Goal: Transaction & Acquisition: Purchase product/service

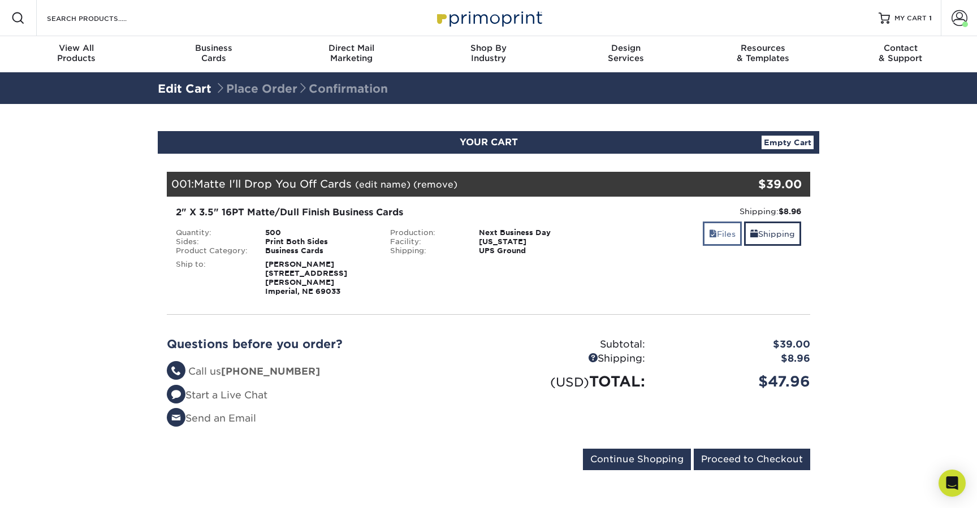
click at [725, 230] on link "Files" at bounding box center [722, 234] width 39 height 24
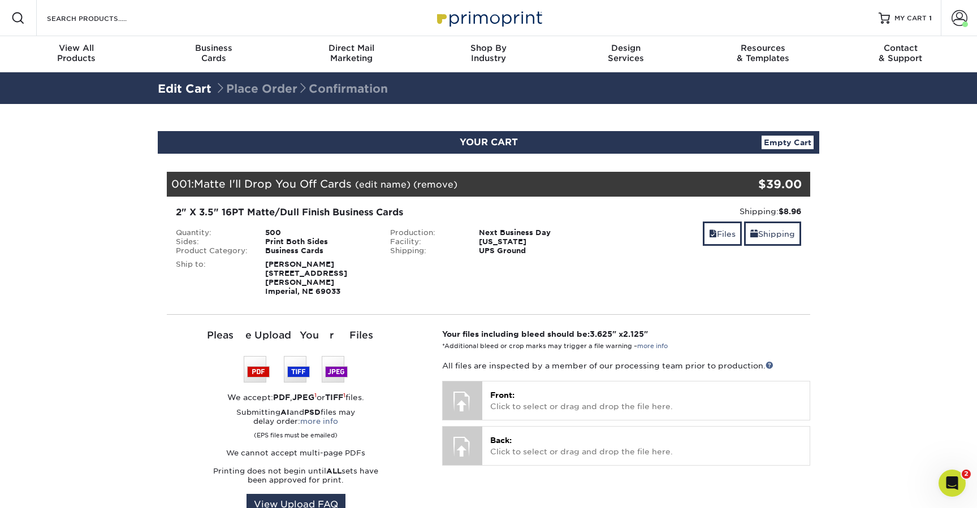
click at [440, 188] on link "(remove)" at bounding box center [435, 184] width 44 height 11
click at [649, 184] on link "Yes" at bounding box center [645, 184] width 16 height 11
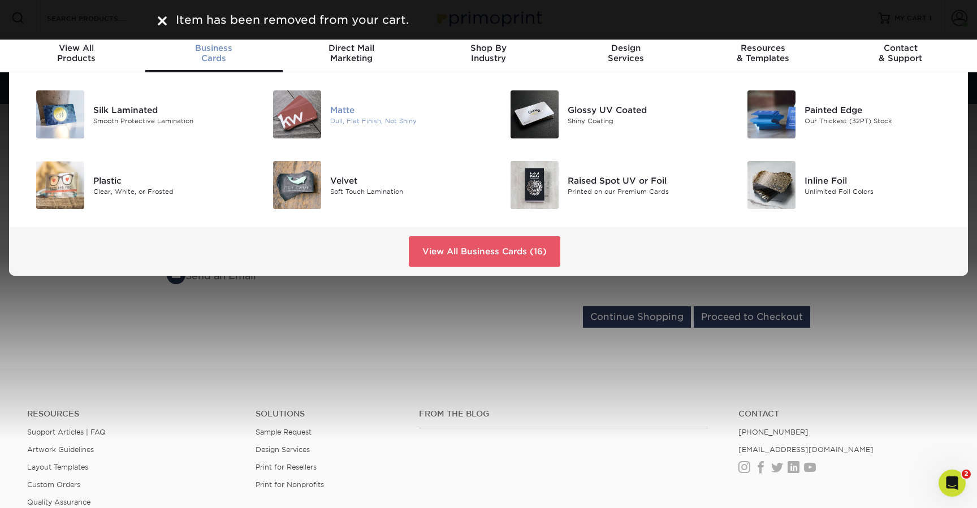
click at [356, 114] on div "Matte" at bounding box center [405, 109] width 150 height 12
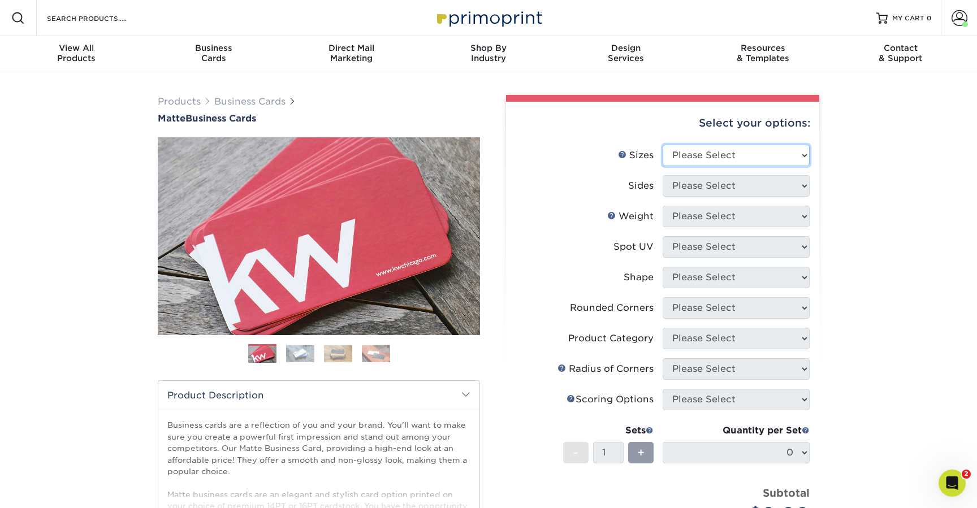
select select "2.00x3.50"
select select "13abbda7-1d64-4f25-8bb2-c179b224825d"
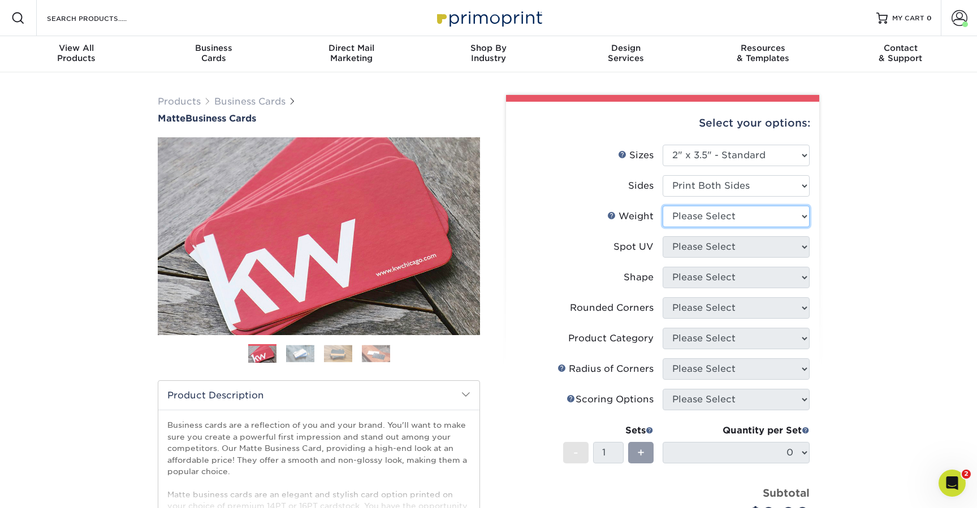
select select "16PT"
select select "3"
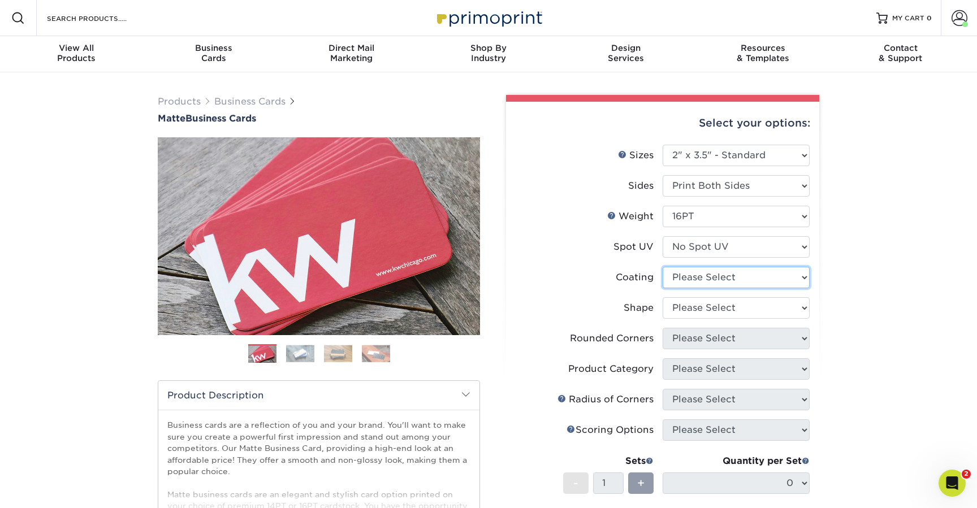
select select "121bb7b5-3b4d-429f-bd8d-bbf80e953313"
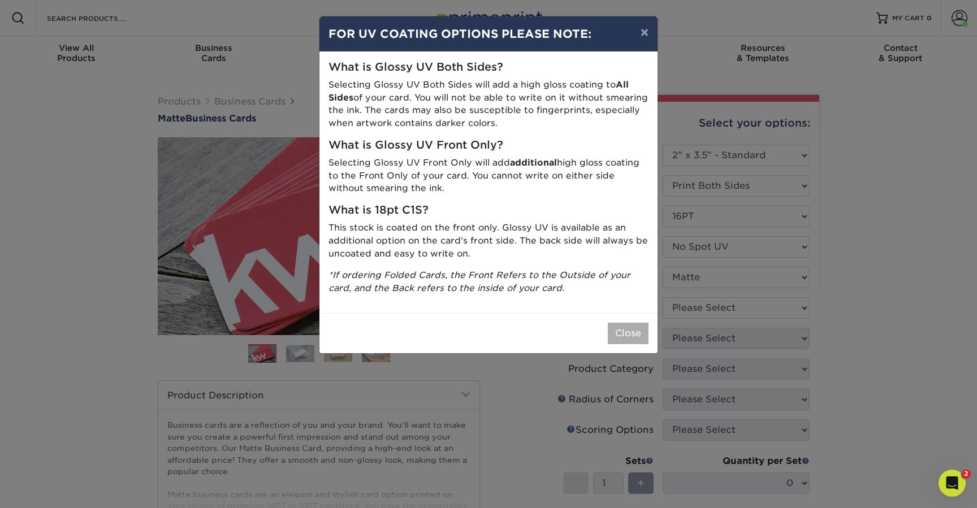
click at [639, 332] on button "Close" at bounding box center [628, 333] width 41 height 21
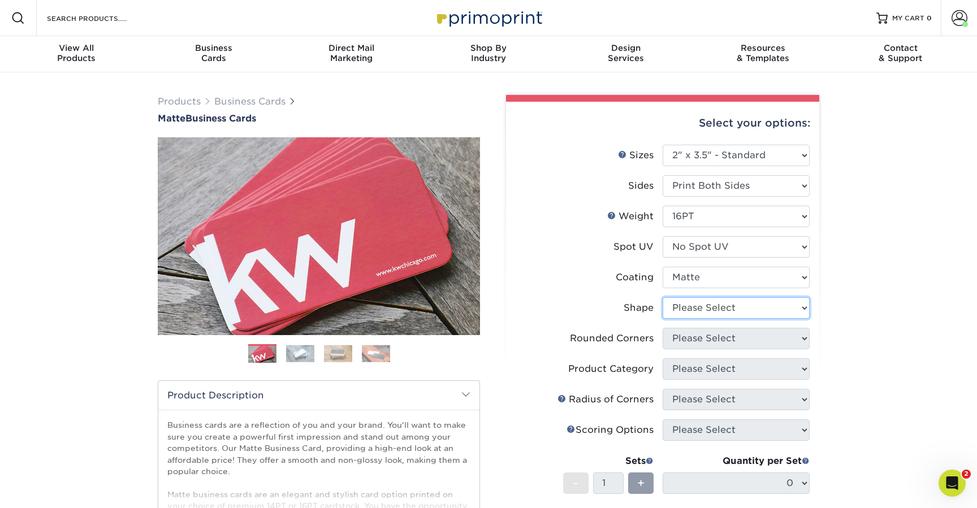
select select "standard"
select select "0"
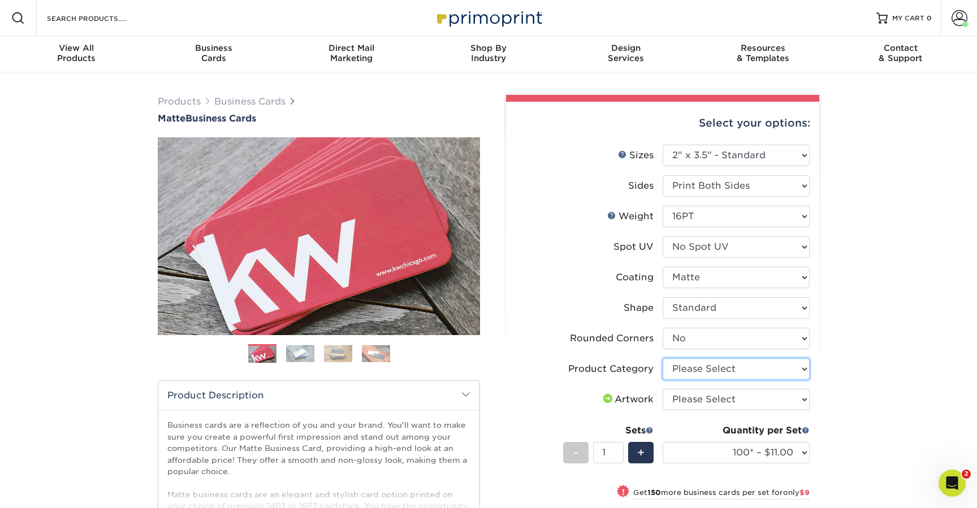
select select "3b5148f1-0588-4f88-a218-97bcfdce65c1"
select select "upload"
select select "250* – $20.00"
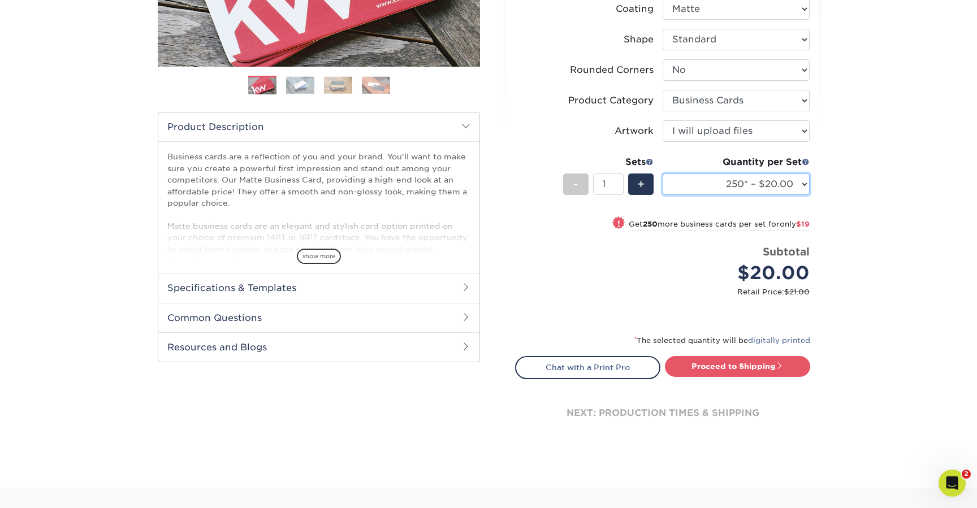
scroll to position [272, 0]
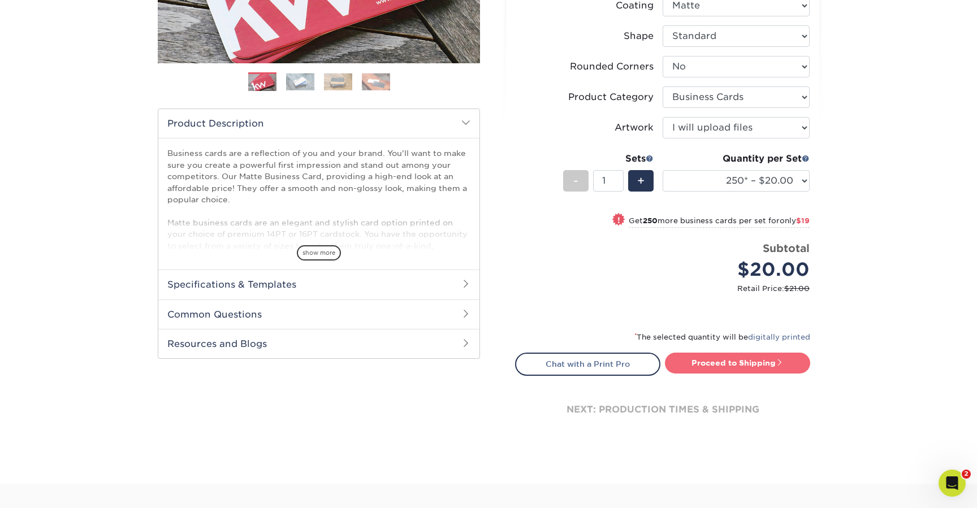
click at [761, 363] on link "Proceed to Shipping" at bounding box center [737, 363] width 145 height 20
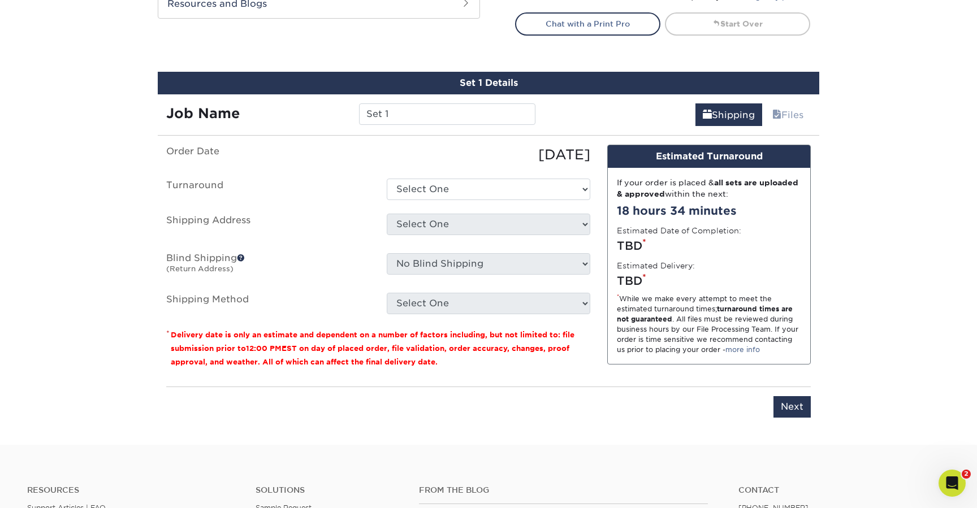
scroll to position [655, 0]
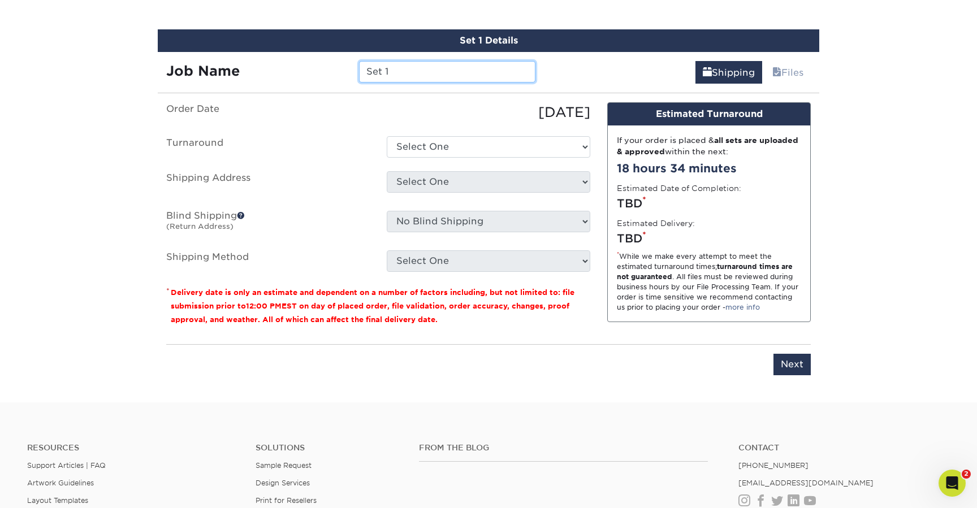
click at [451, 75] on input "Set 1" at bounding box center [447, 71] width 176 height 21
type input "I'll Drop You Off Business Cards"
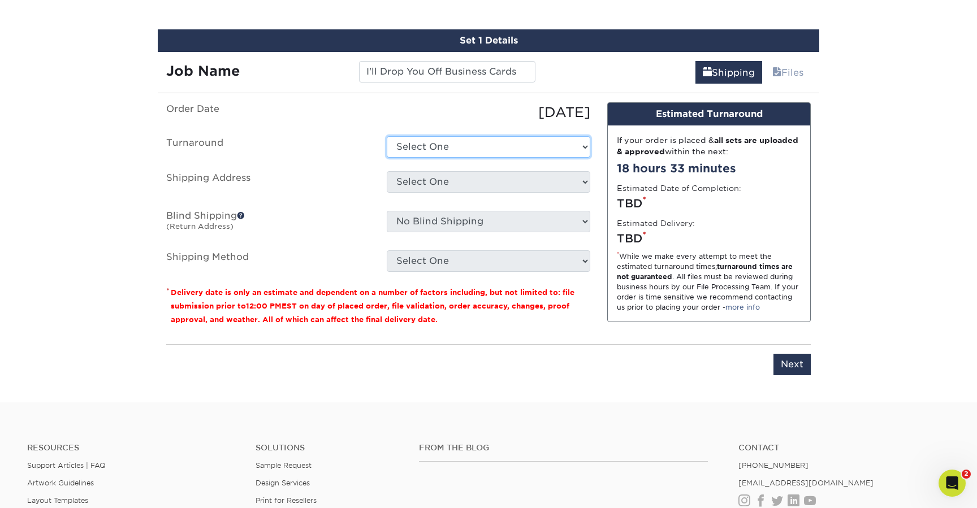
select select "9fe09f74-13a8-4433-b0c6-7e0e9829344b"
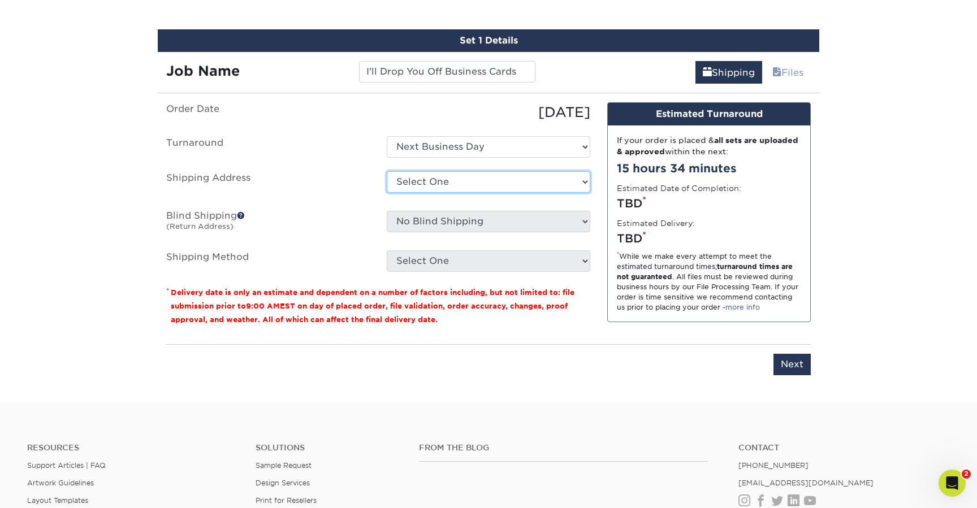
select select "newaddress"
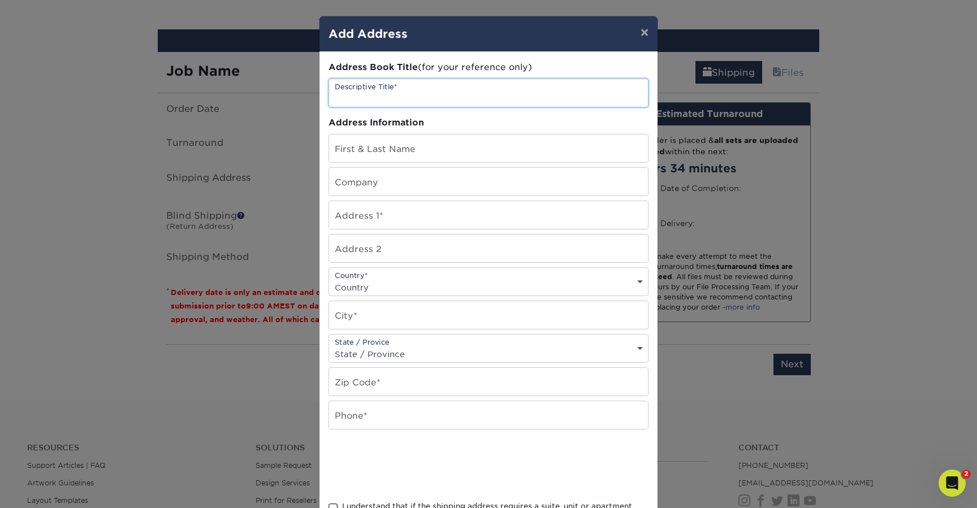
click at [422, 85] on input "text" at bounding box center [488, 93] width 319 height 28
type input "Cara Wilson"
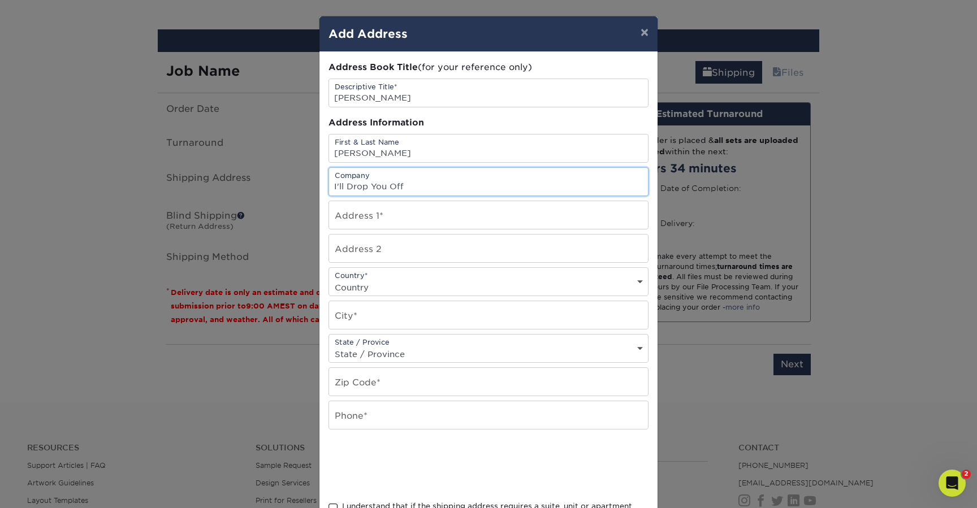
type input "I'll Drop You Off"
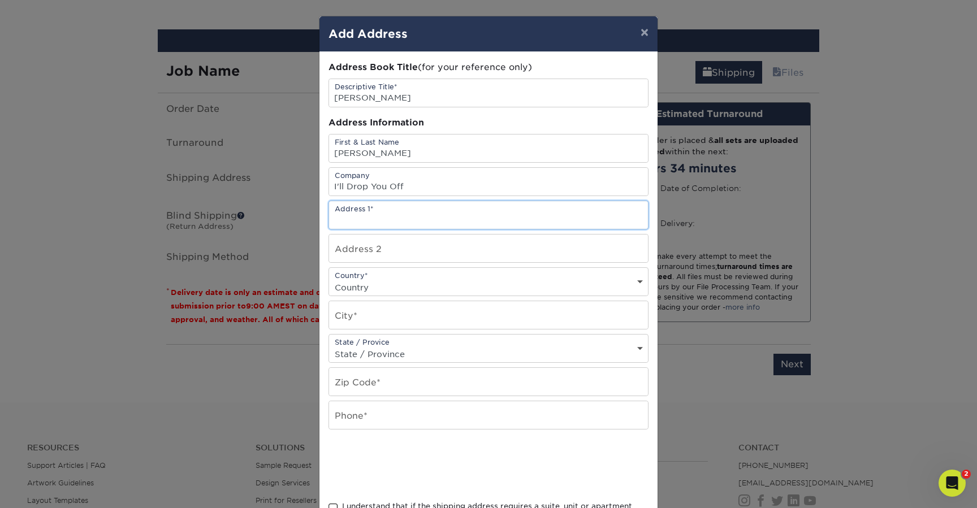
paste input "73424 323 Ave Champion, NE 69023"
drag, startPoint x: 401, startPoint y: 220, endPoint x: 504, endPoint y: 222, distance: 102.9
click at [504, 222] on input "73424 323 Ave Champion, NE 69023" at bounding box center [488, 215] width 319 height 28
type input "73424 323 Ave"
click at [396, 276] on div "Country* Country United States Canada ----------------------------- Afghanistan…" at bounding box center [489, 281] width 320 height 29
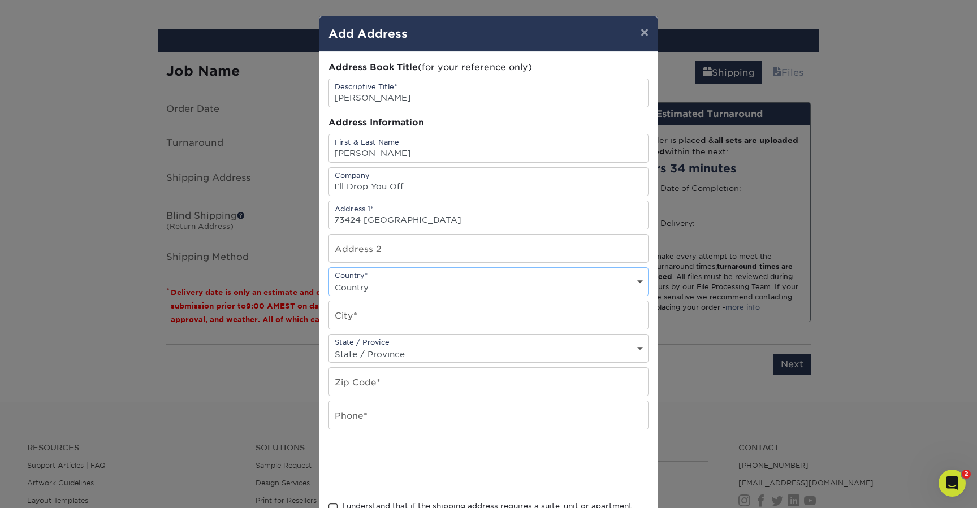
select select "US"
type input "Champion"
select select "NE"
click at [376, 385] on input "text" at bounding box center [488, 382] width 319 height 28
paste input "Champion, NE 69023"
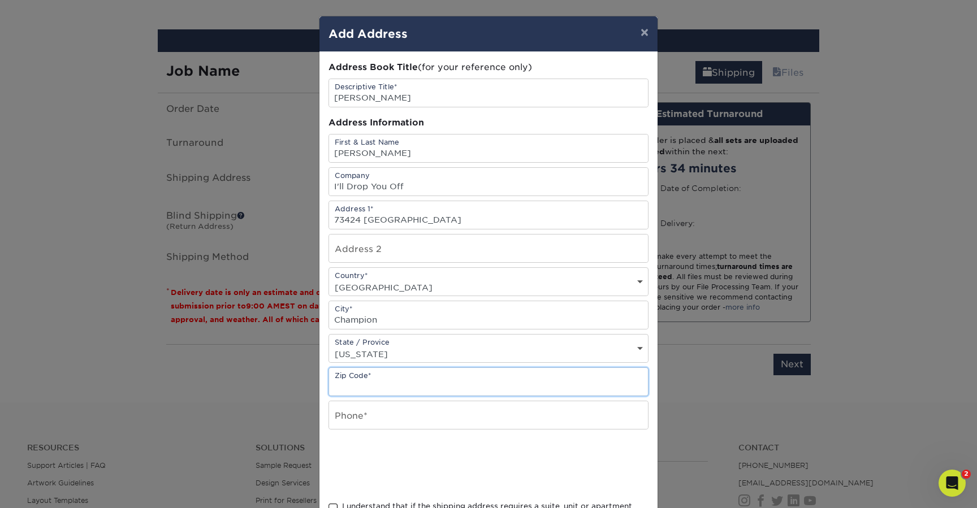
type input "Champion, NE 69023"
drag, startPoint x: 399, startPoint y: 389, endPoint x: 292, endPoint y: 385, distance: 106.4
click at [292, 385] on div "× Add Address Address Book Title (for your reference only) Descriptive Title* C…" at bounding box center [488, 254] width 977 height 508
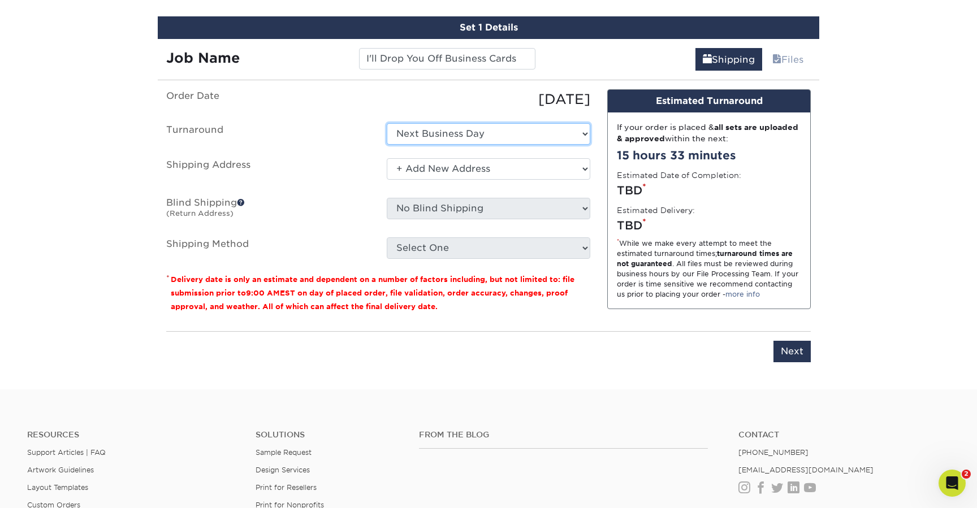
scroll to position [649, 0]
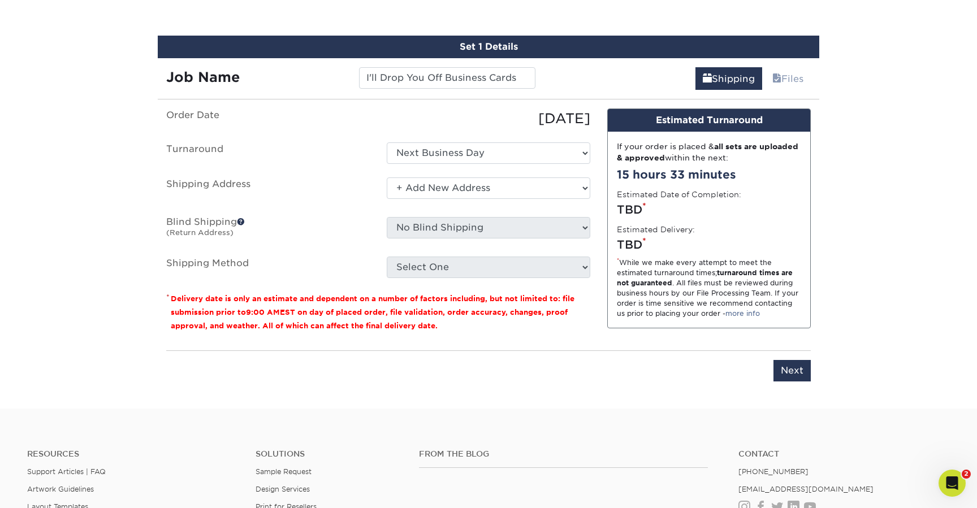
click at [460, 163] on ul "Order Date 10/08/2025 Turnaround Select One 2-4 Business Days 2 Day Next Busine…" at bounding box center [378, 194] width 424 height 170
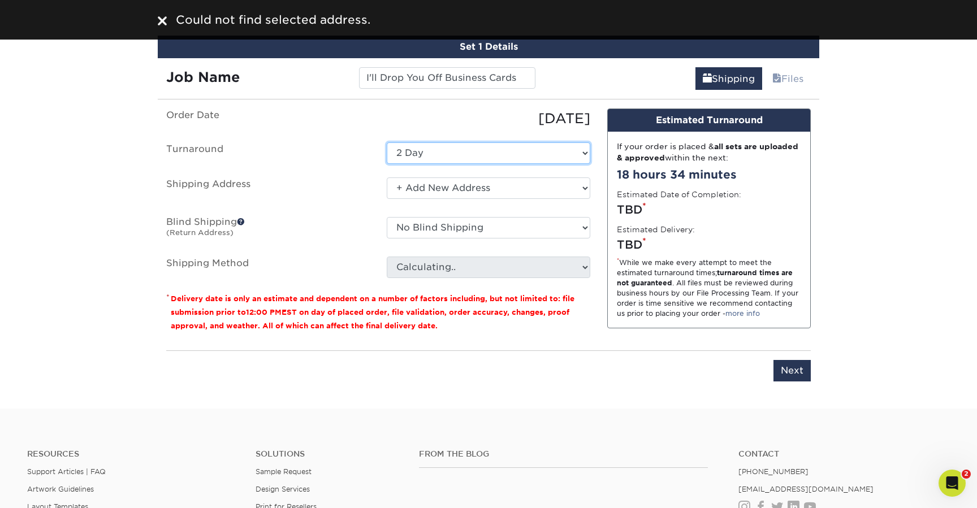
select select "9fe09f74-13a8-4433-b0c6-7e0e9829344b"
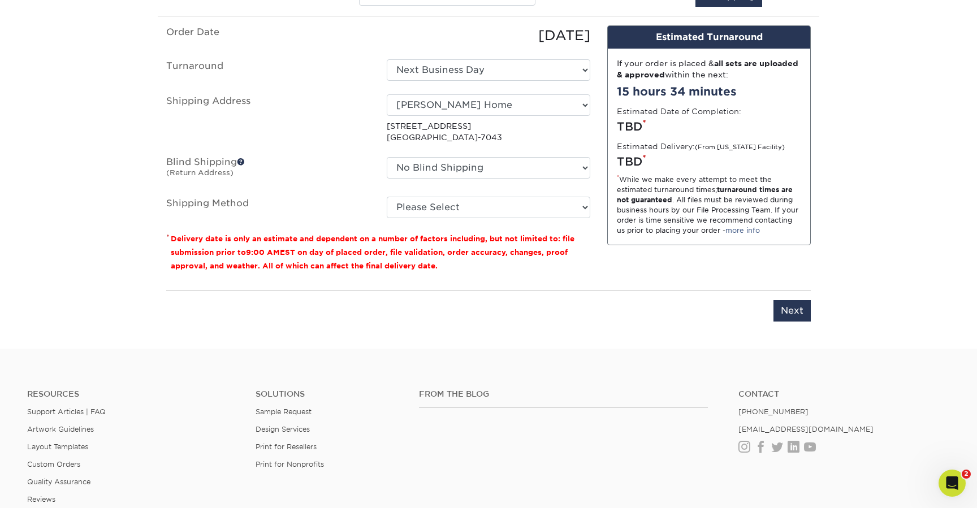
scroll to position [809, 0]
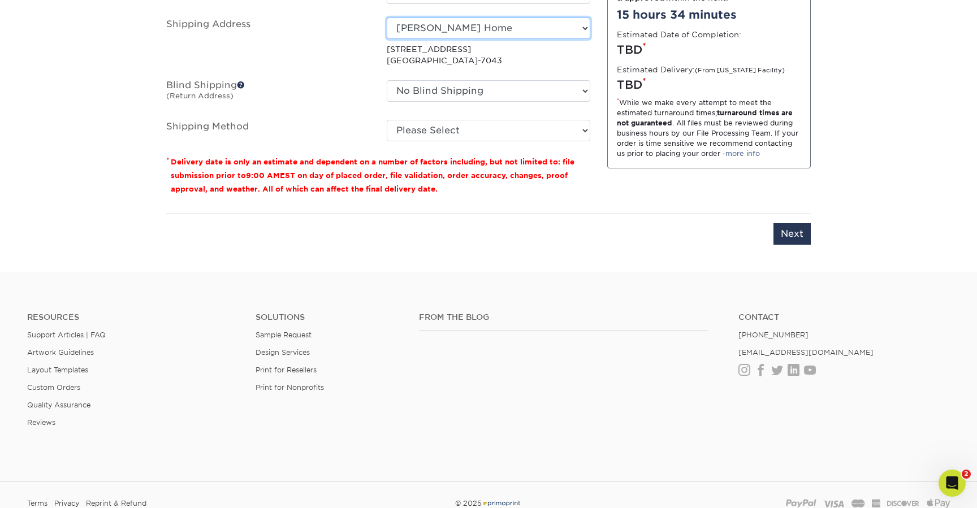
select select "newaddress"
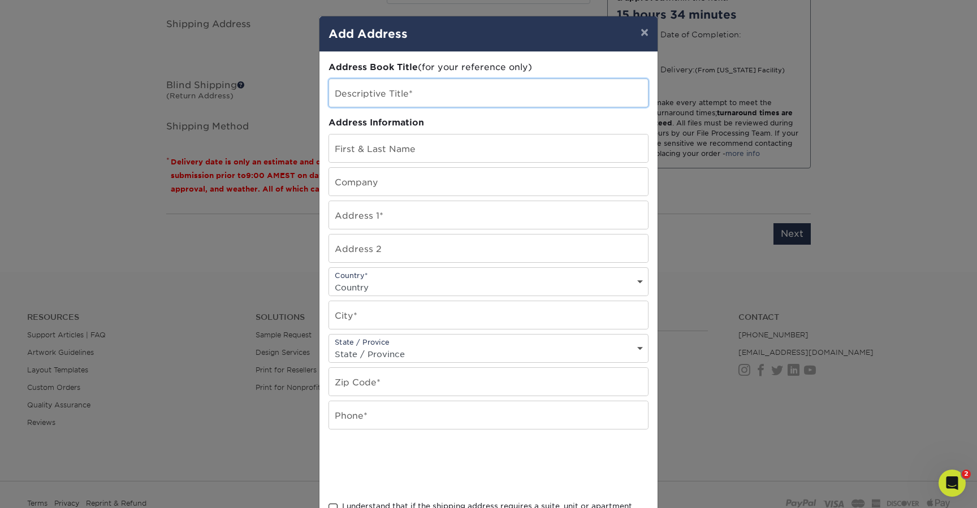
click at [401, 87] on input "text" at bounding box center [488, 93] width 319 height 28
type input "Cara Wilson"
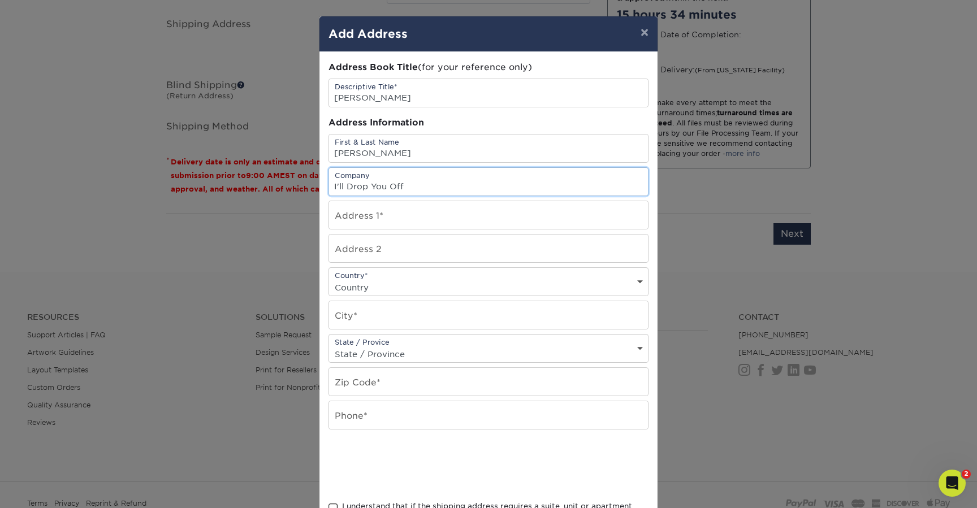
type input "I'll Drop You Off"
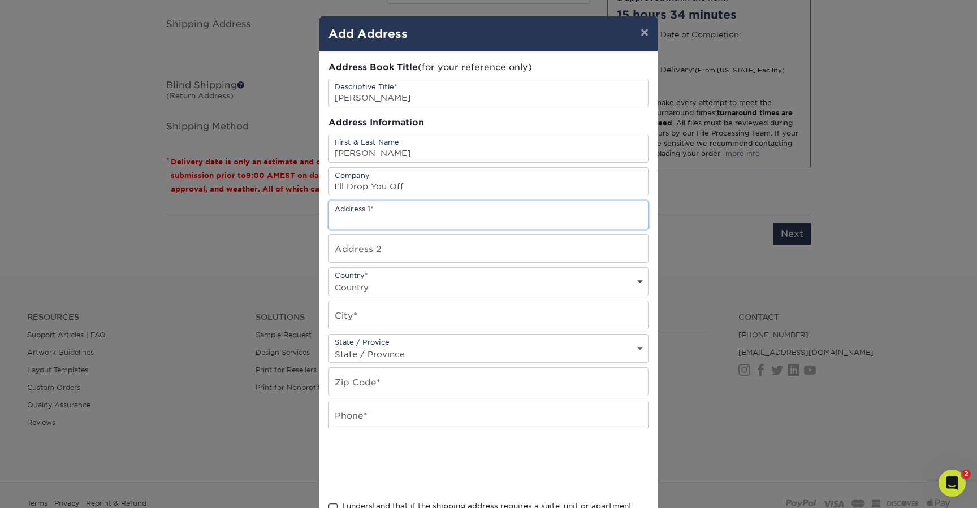
paste input "Champion, NE 69023"
type input "Champion, NE 69023"
paste input "73424 323 Ave"
type input "73424 323 Ave"
select select "US"
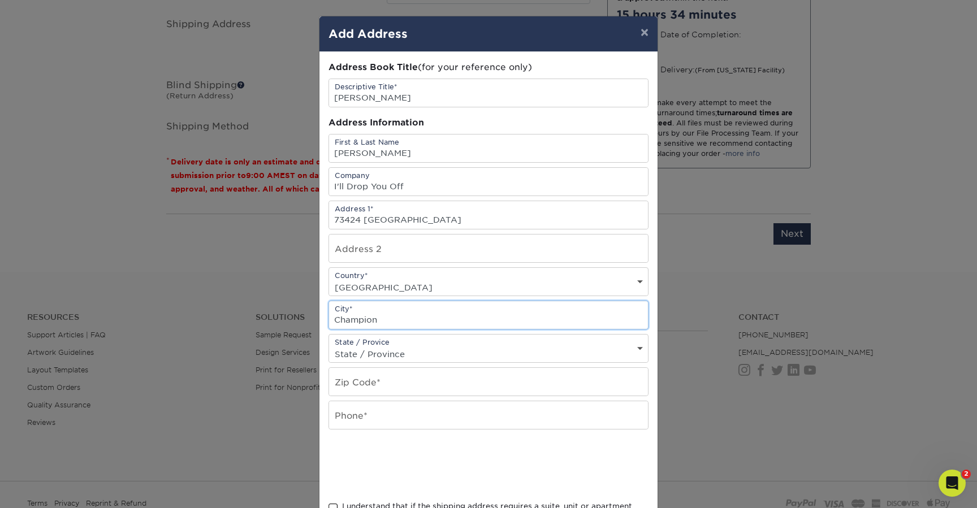
type input "Champion"
select select "NE"
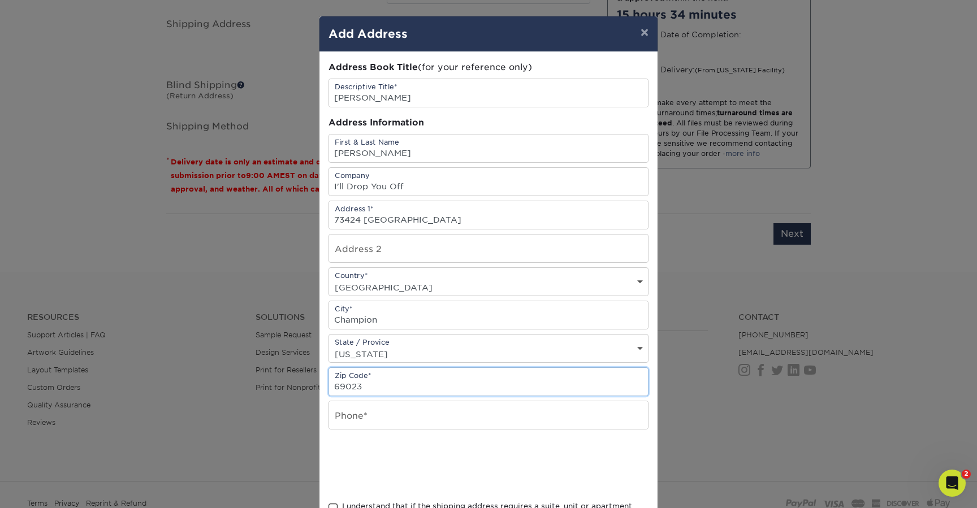
type input "69023"
type input "3083526703"
click at [515, 457] on div at bounding box center [489, 465] width 320 height 44
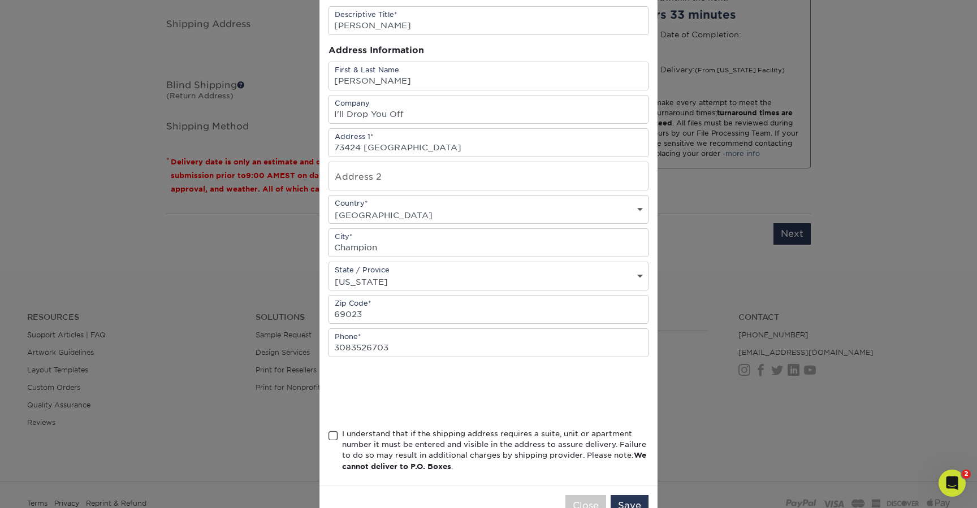
scroll to position [90, 0]
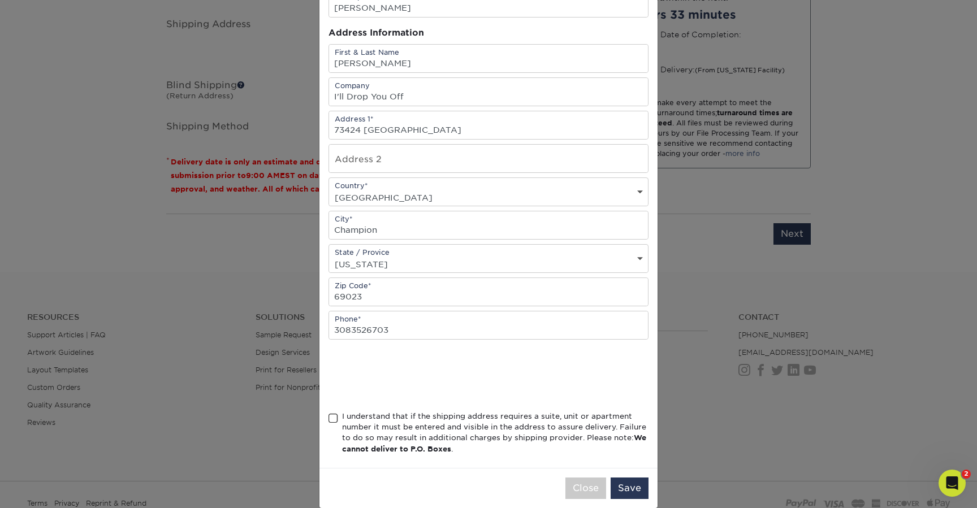
click at [457, 430] on div "I understand that if the shipping address requires a suite, unit or apartment n…" at bounding box center [495, 433] width 306 height 44
click at [0, 0] on input "I understand that if the shipping address requires a suite, unit or apartment n…" at bounding box center [0, 0] width 0 height 0
click at [627, 487] on button "Save" at bounding box center [630, 488] width 38 height 21
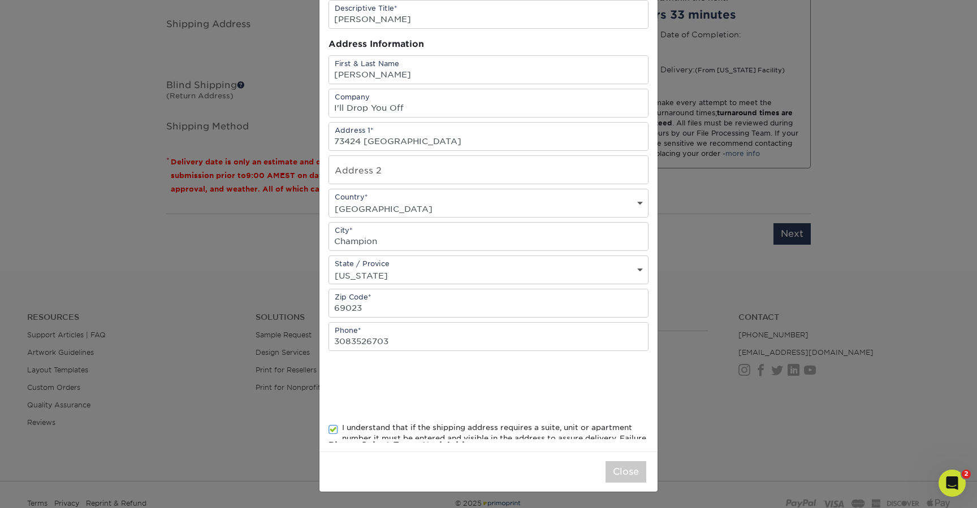
scroll to position [0, 0]
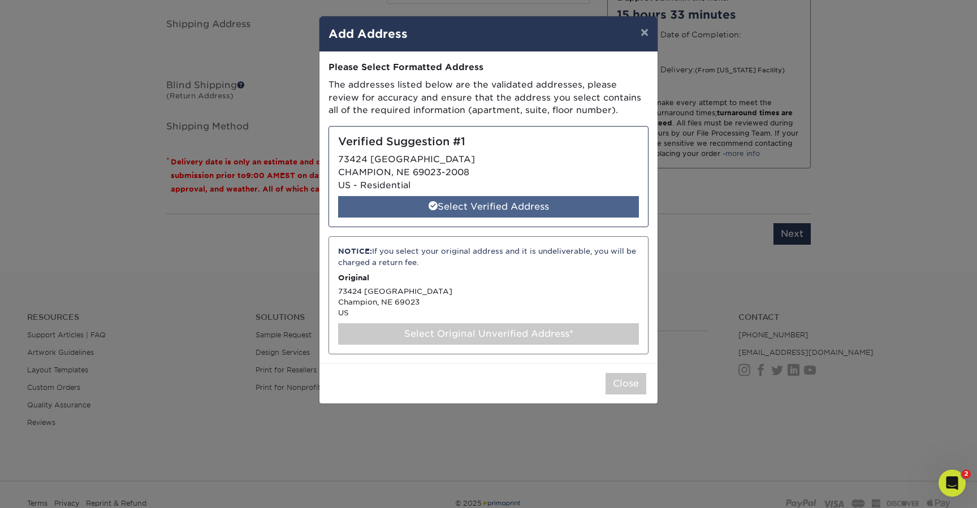
click at [535, 201] on div "Select Verified Address" at bounding box center [488, 206] width 301 height 21
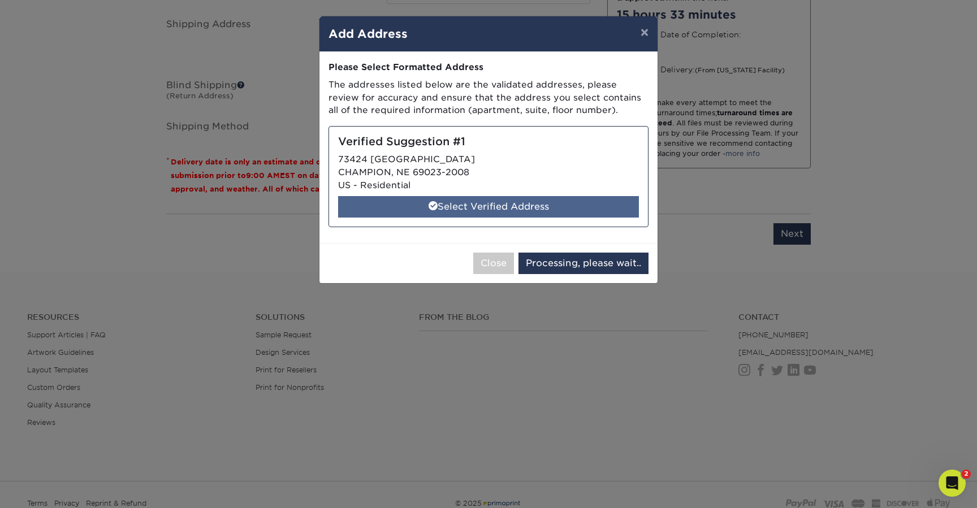
select select "286811"
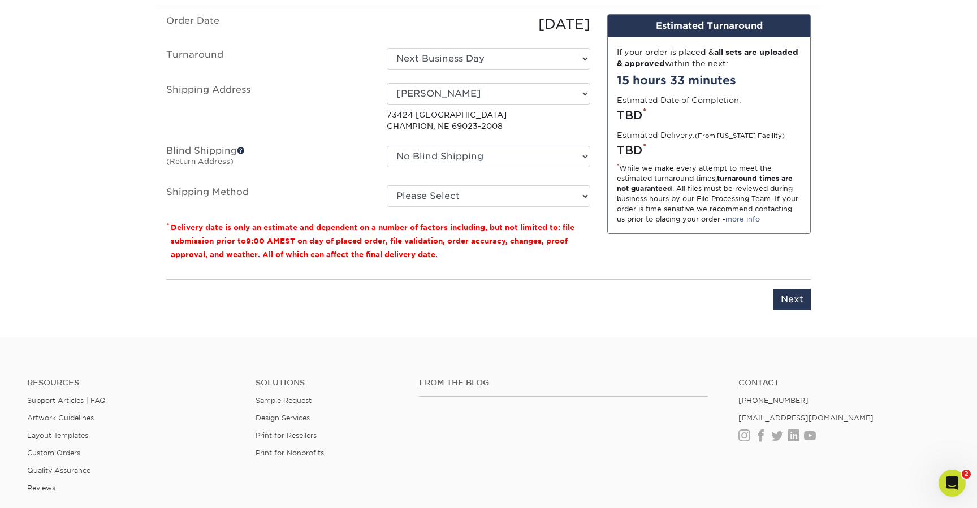
scroll to position [715, 0]
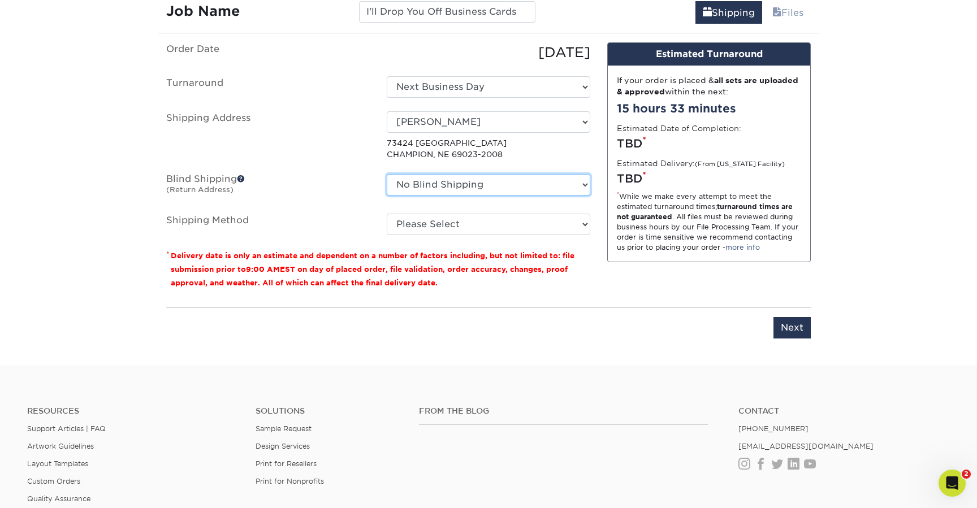
select select "250895"
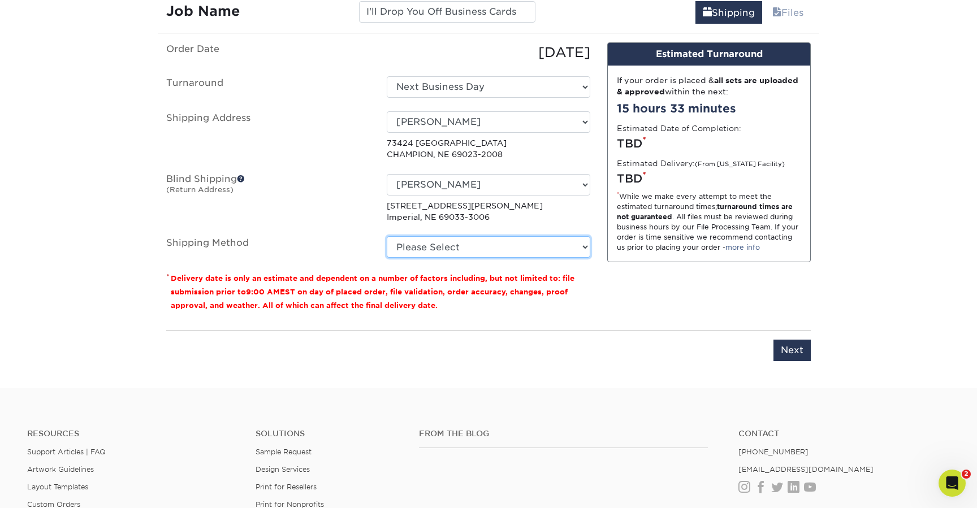
select select "03"
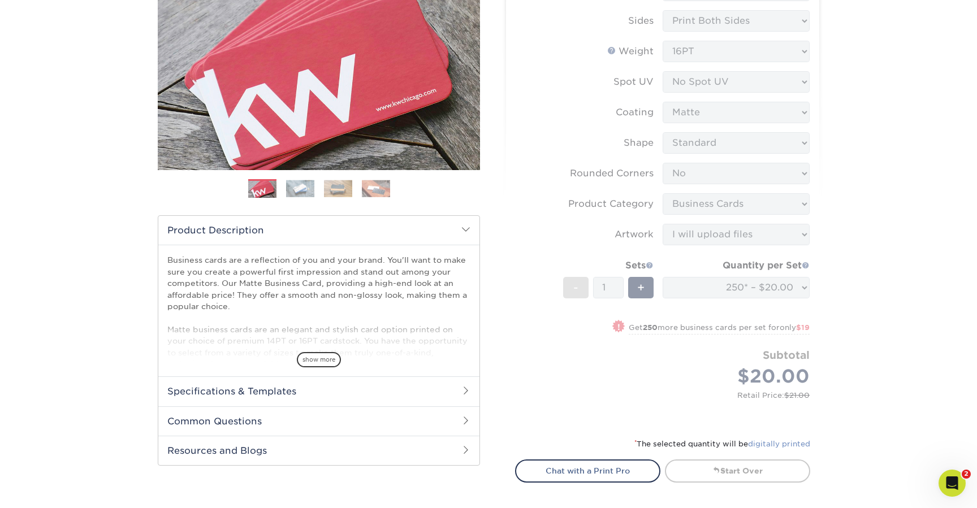
scroll to position [152, 1]
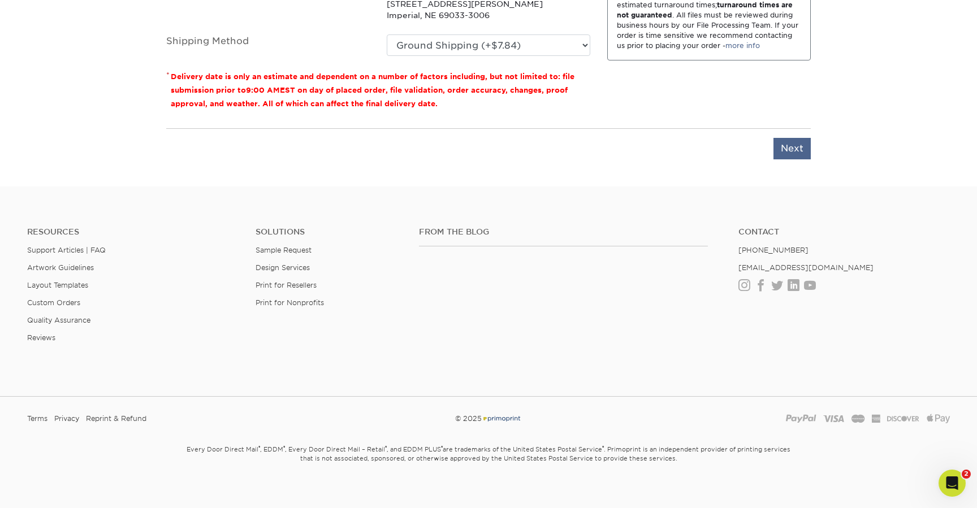
click at [801, 149] on input "Next" at bounding box center [792, 148] width 37 height 21
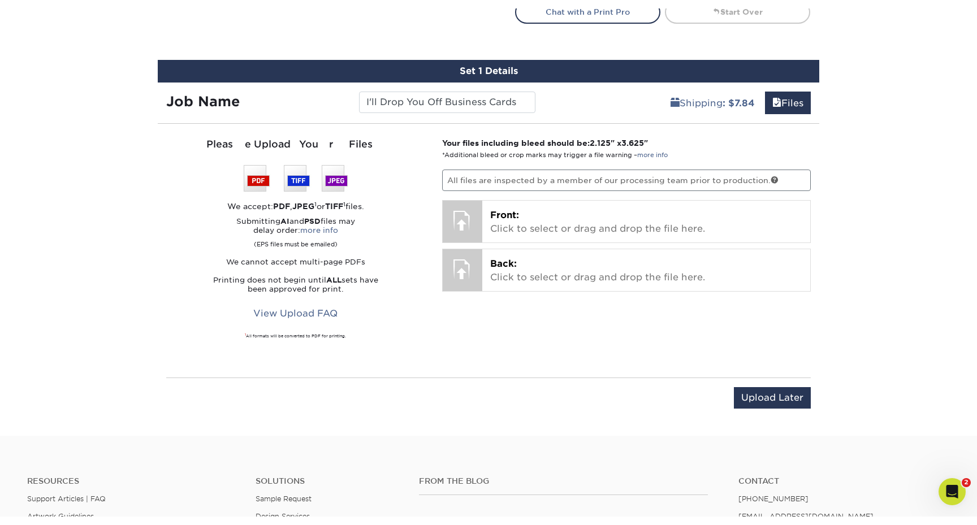
scroll to position [633, 0]
